Goal: Task Accomplishment & Management: Manage account settings

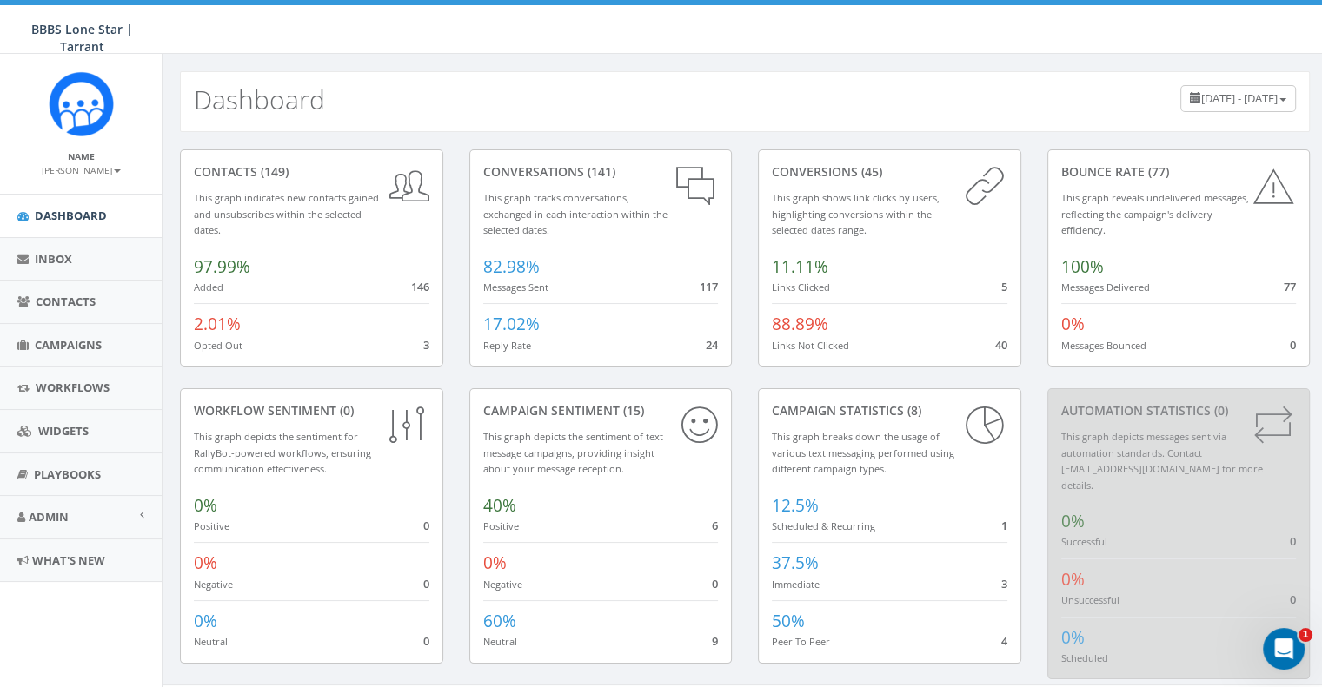
click at [80, 130] on img at bounding box center [81, 103] width 65 height 65
click at [97, 169] on small "[PERSON_NAME]" at bounding box center [81, 170] width 79 height 12
click at [99, 192] on link "Profile" at bounding box center [86, 197] width 137 height 22
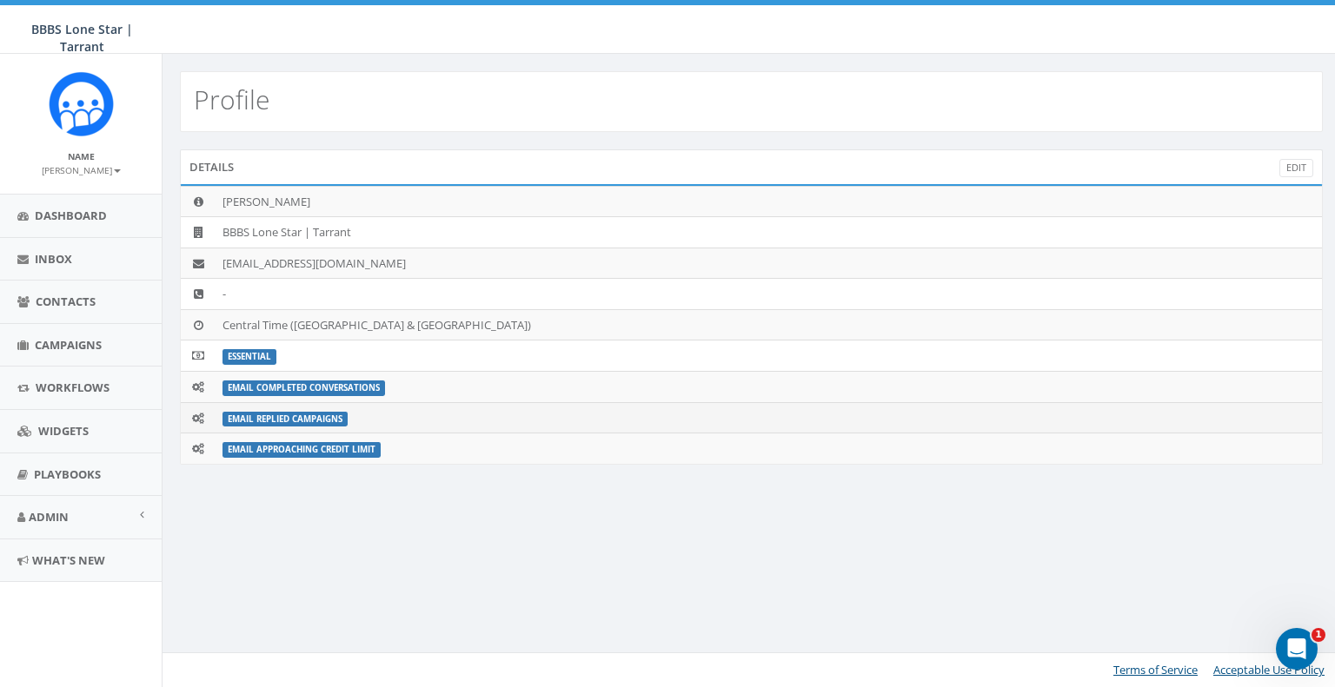
click at [296, 415] on label "Email Replied Campaigns" at bounding box center [284, 420] width 125 height 16
click at [216, 403] on td "Email Replied Campaigns" at bounding box center [769, 417] width 1106 height 31
click at [196, 413] on icon at bounding box center [198, 418] width 12 height 11
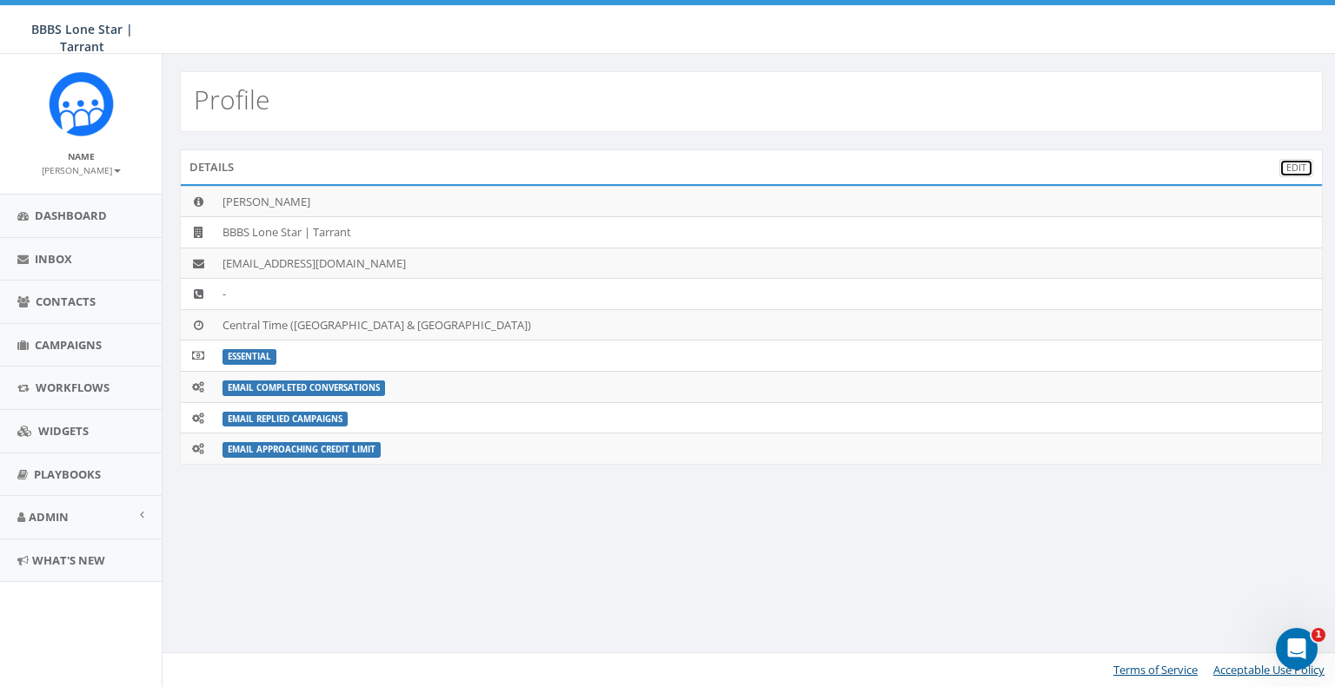
click at [1297, 166] on link "Edit" at bounding box center [1296, 168] width 34 height 18
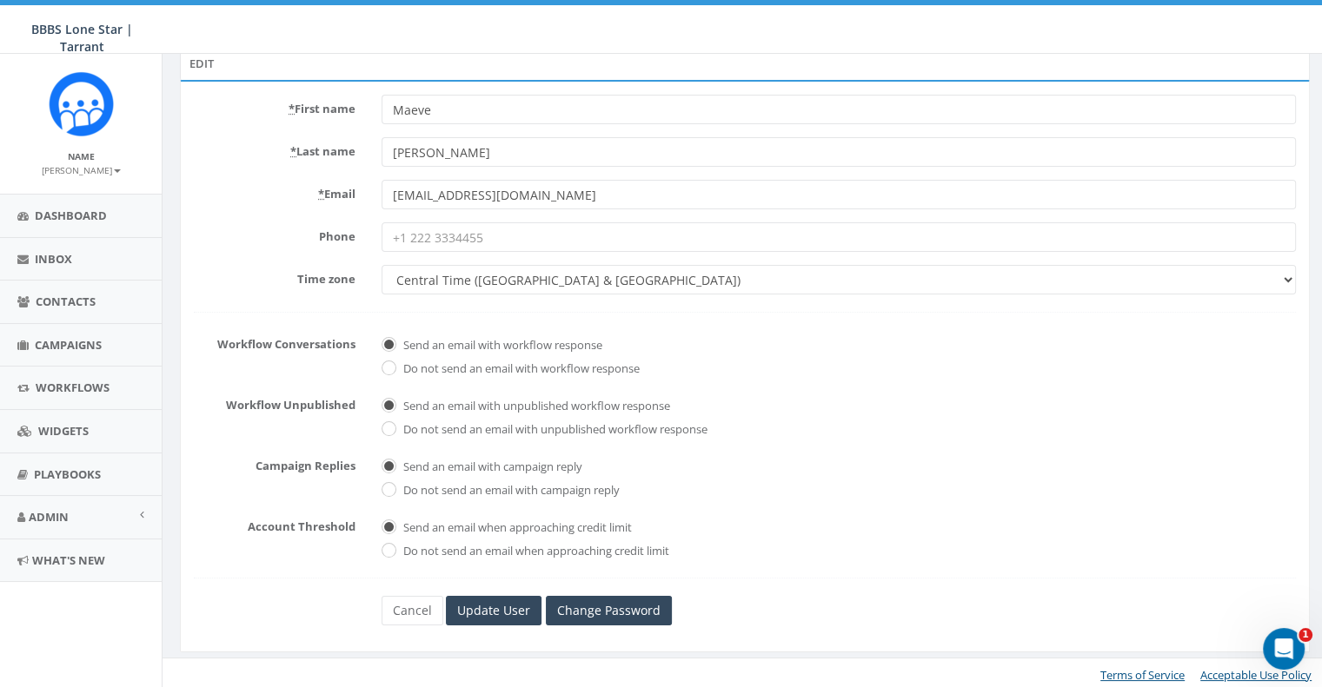
scroll to position [103, 0]
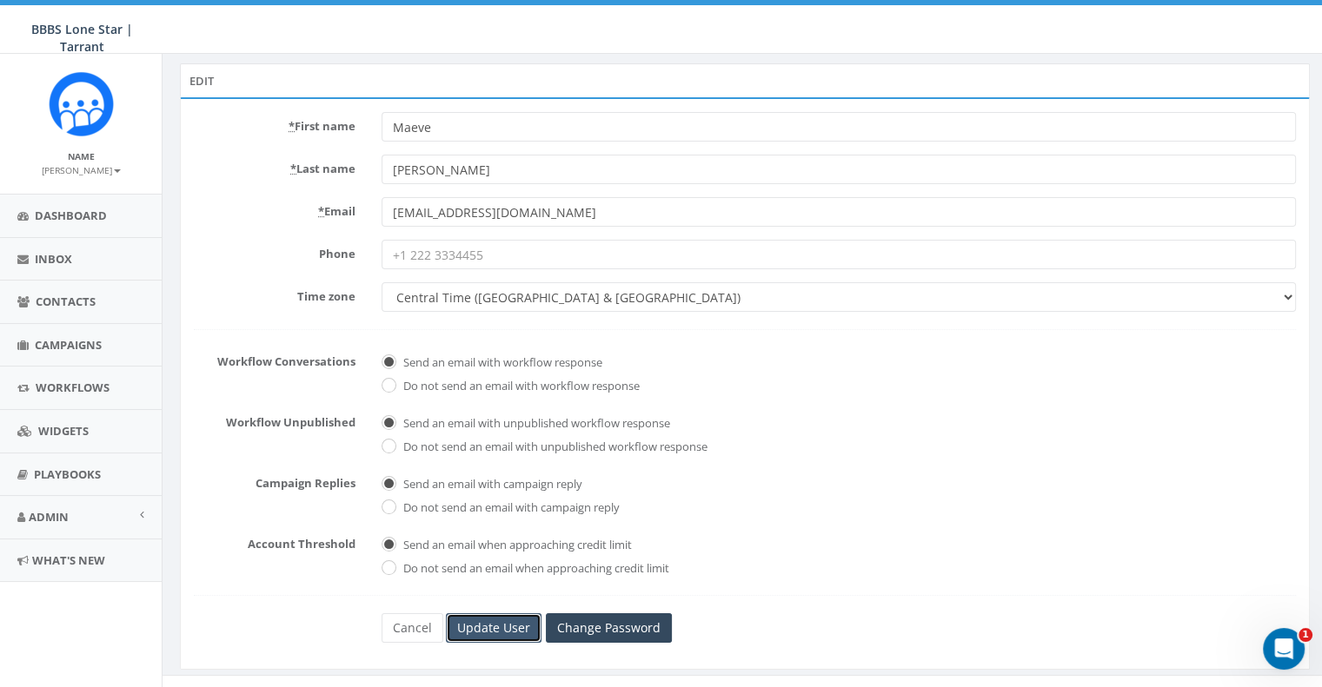
click at [490, 624] on input "Update User" at bounding box center [494, 629] width 96 height 30
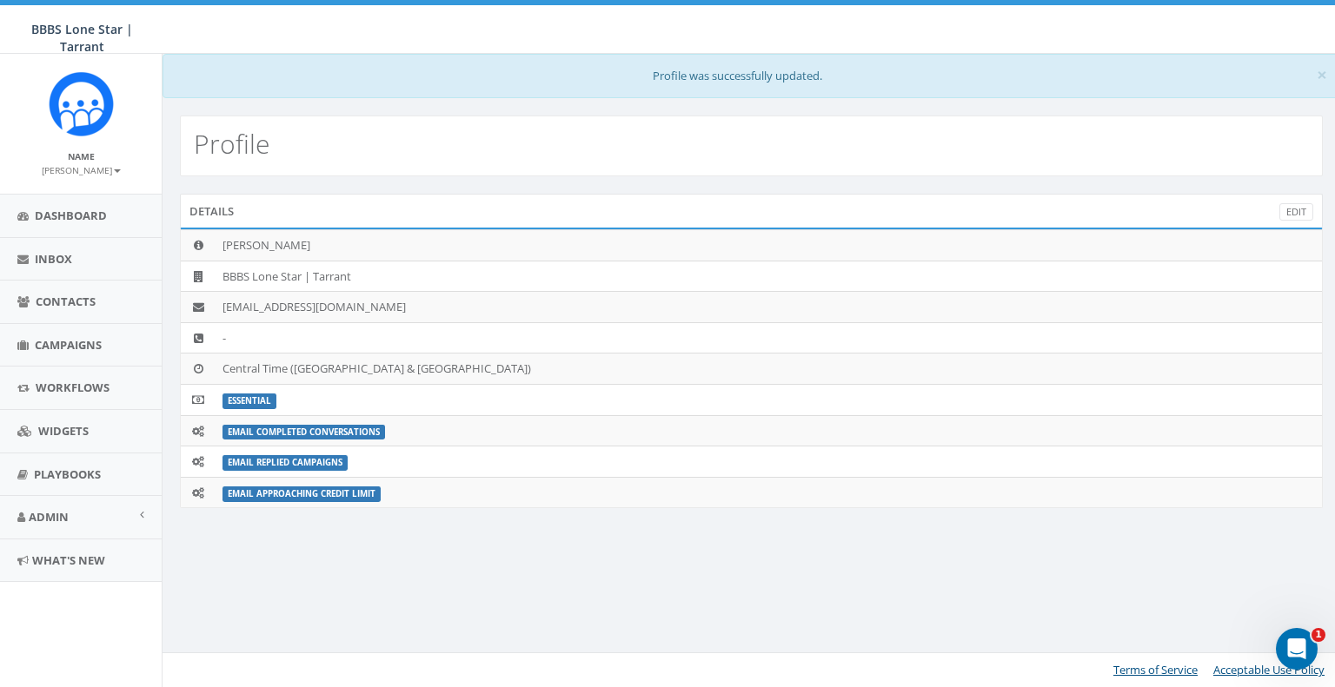
click at [760, 578] on div "× Profile was successfully updated. Profile Details Edit [PERSON_NAME] BBBS Lon…" at bounding box center [751, 371] width 1179 height 634
